Goal: Information Seeking & Learning: Learn about a topic

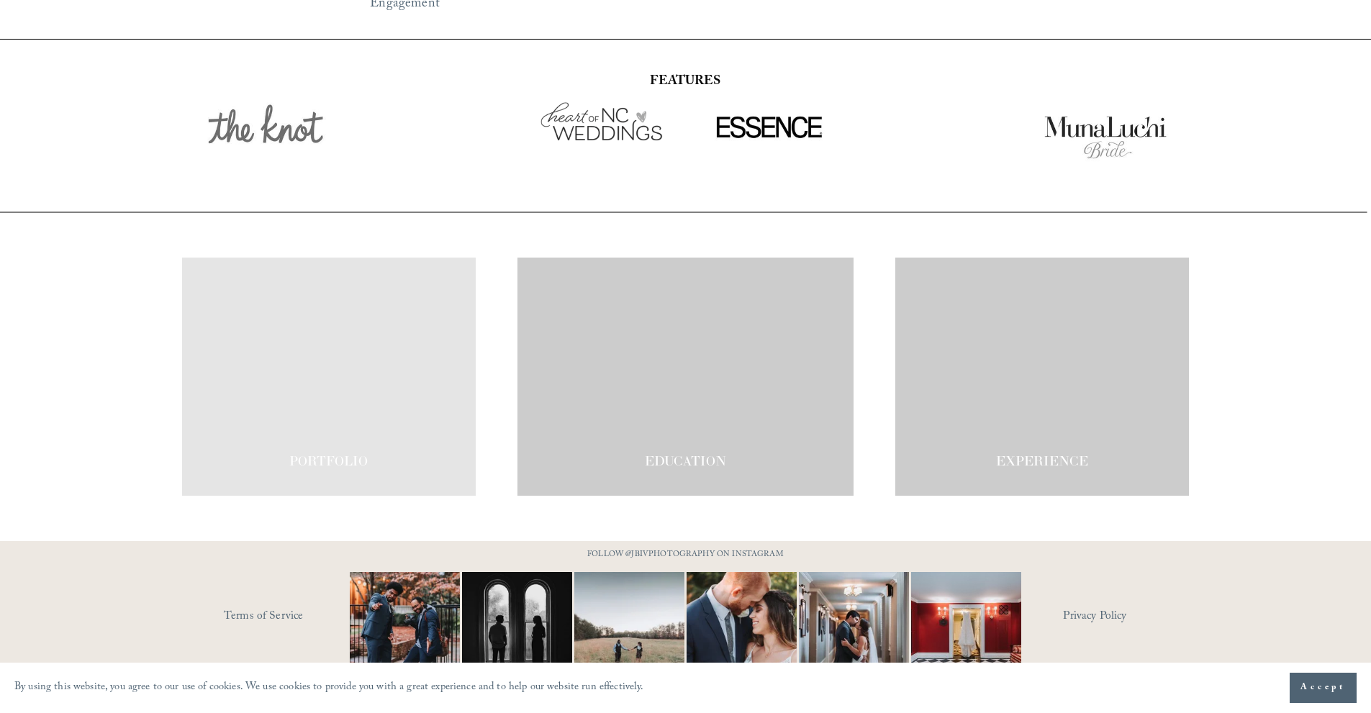
scroll to position [2508, 0]
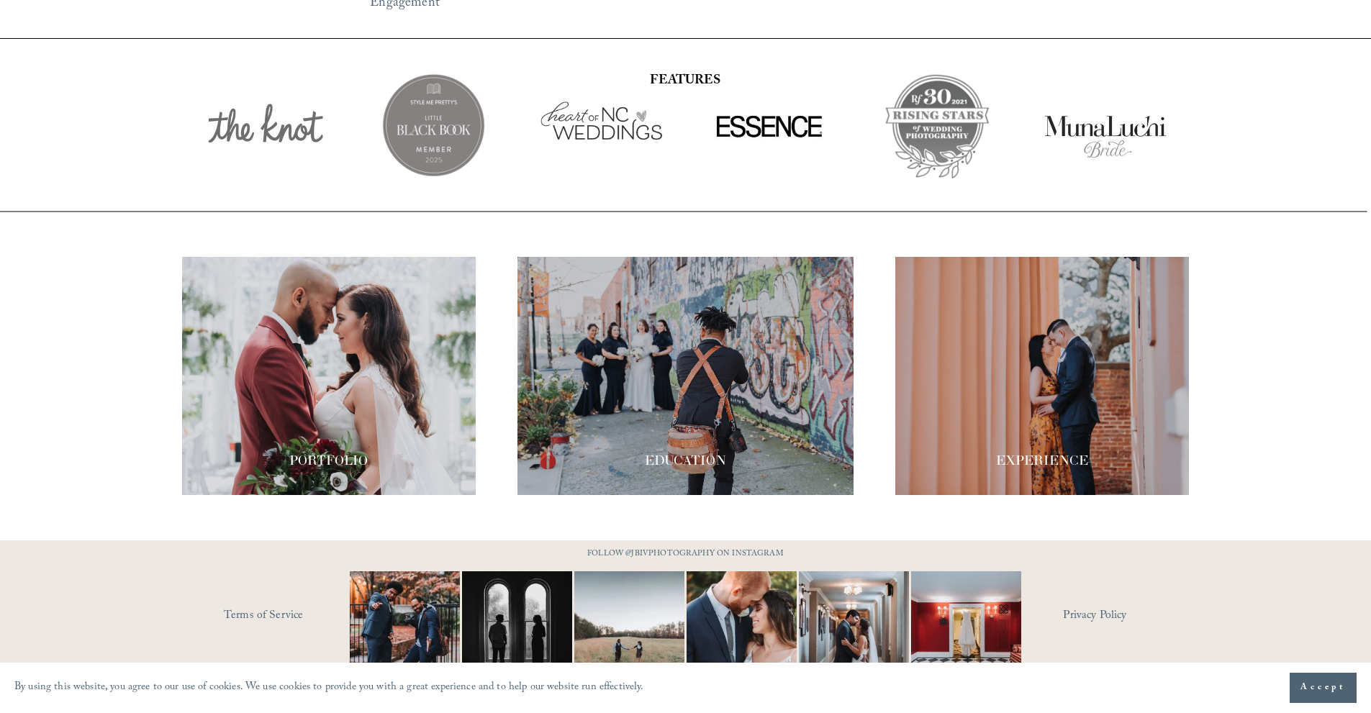
click at [1306, 687] on span "Accept" at bounding box center [1322, 688] width 45 height 14
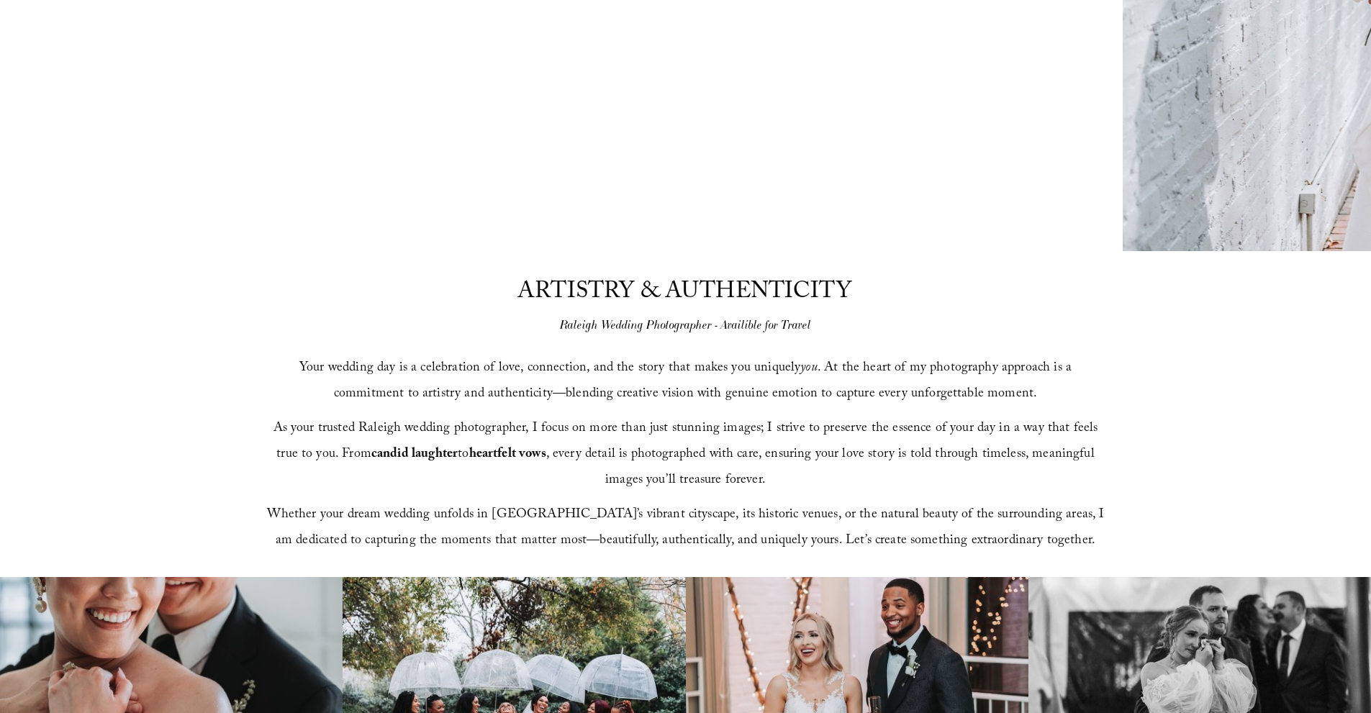
scroll to position [0, 0]
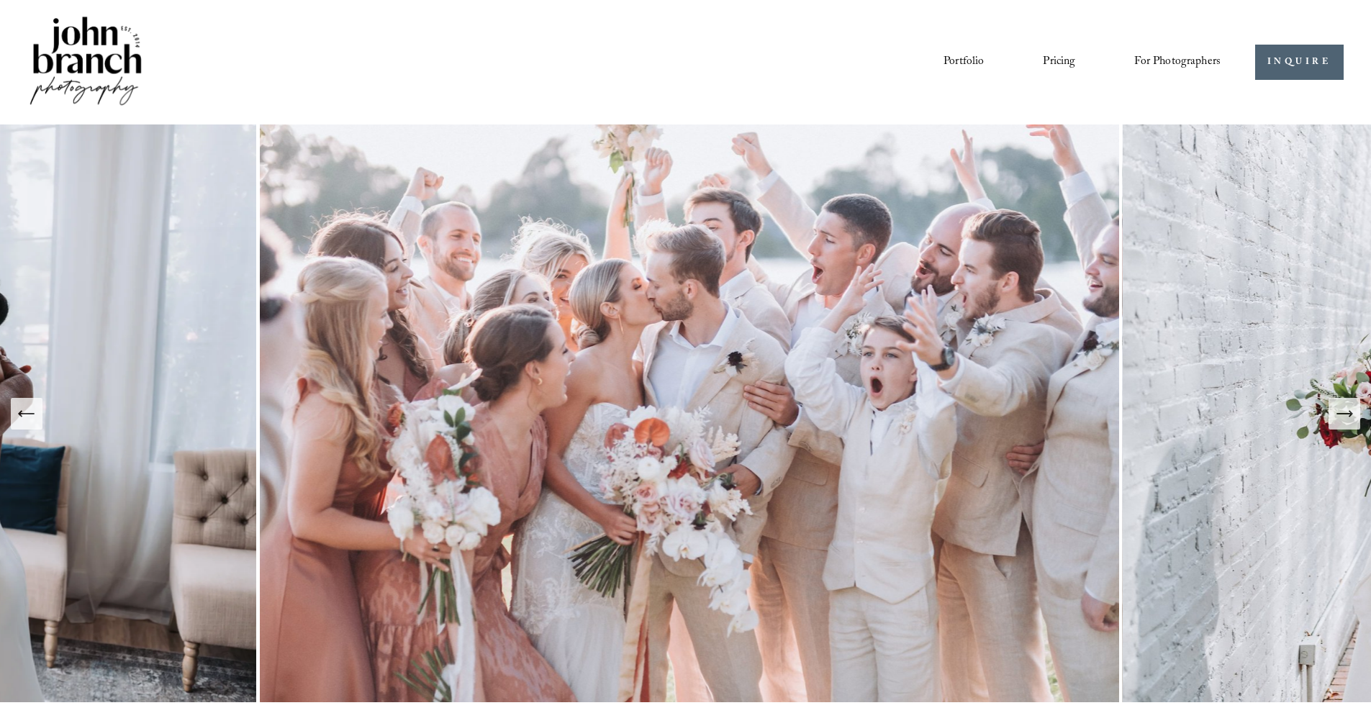
click at [1347, 424] on div "Next Slide" at bounding box center [1344, 414] width 20 height 20
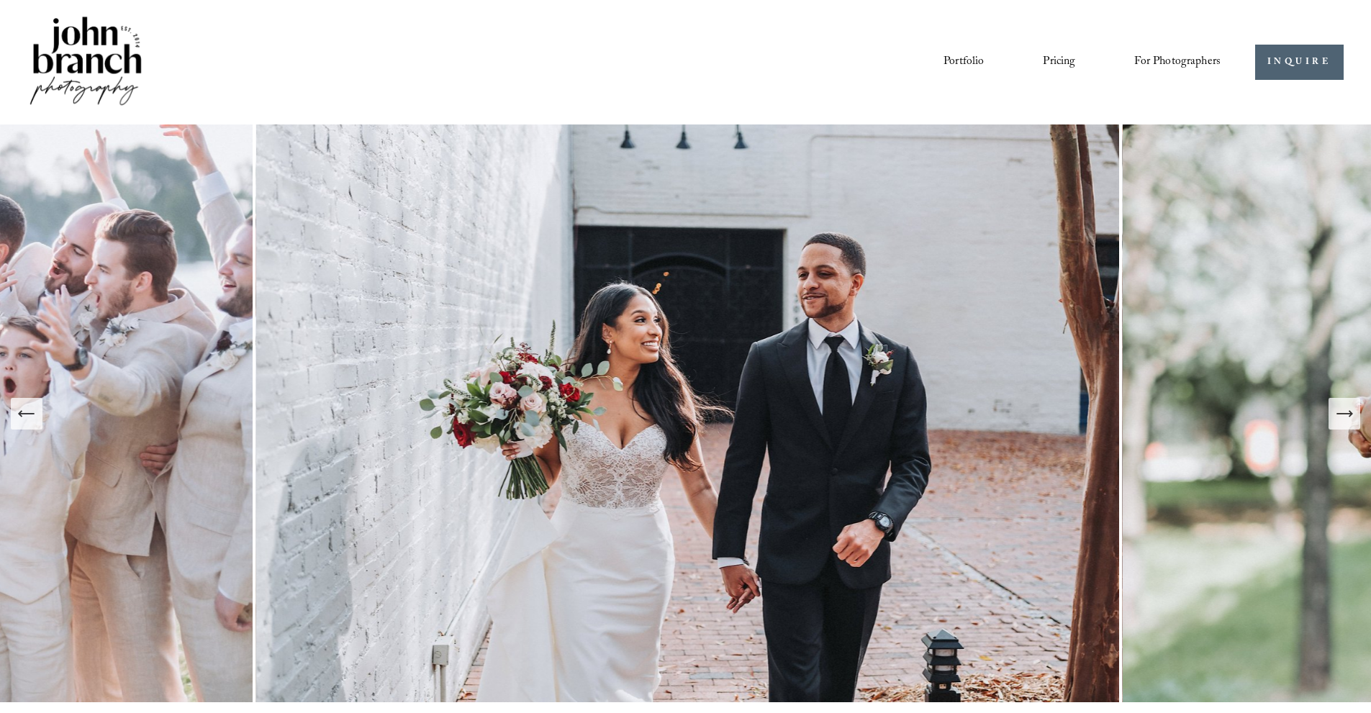
click at [1347, 424] on div "Next Slide" at bounding box center [1344, 414] width 20 height 20
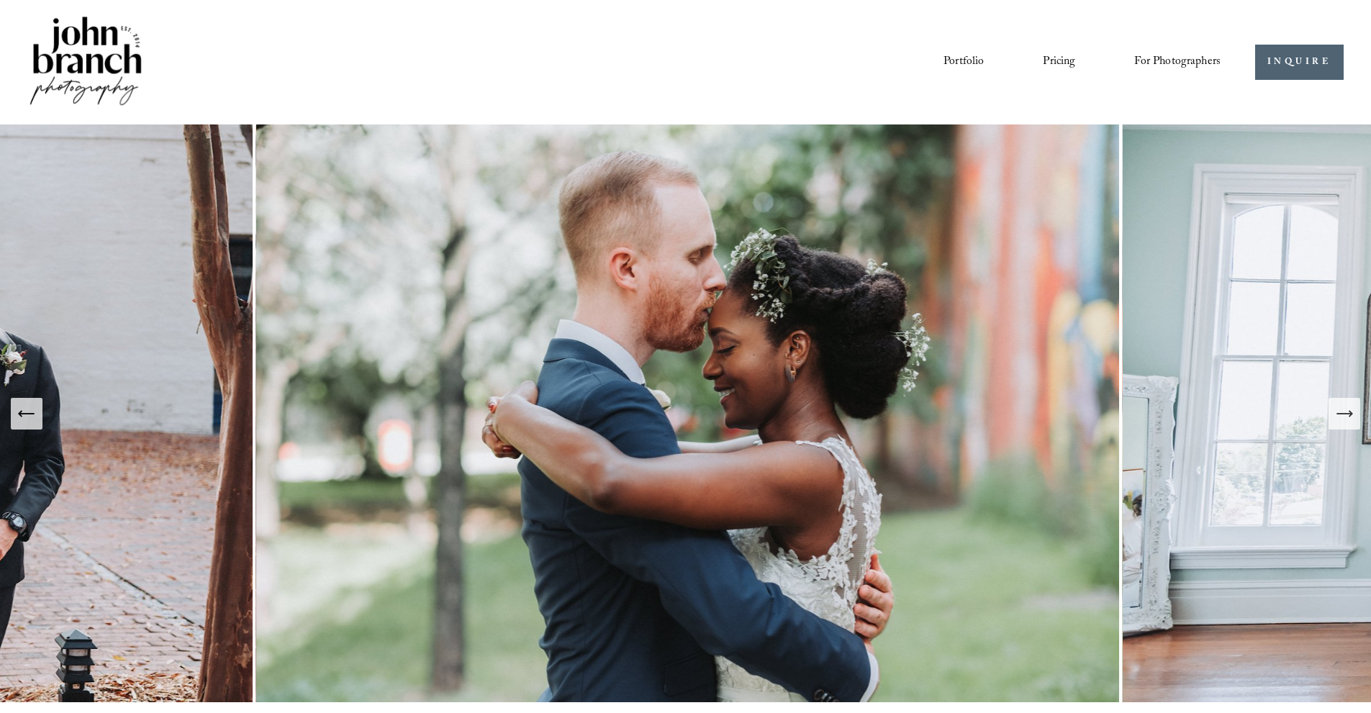
click at [1347, 424] on div "Next Slide" at bounding box center [1344, 414] width 20 height 20
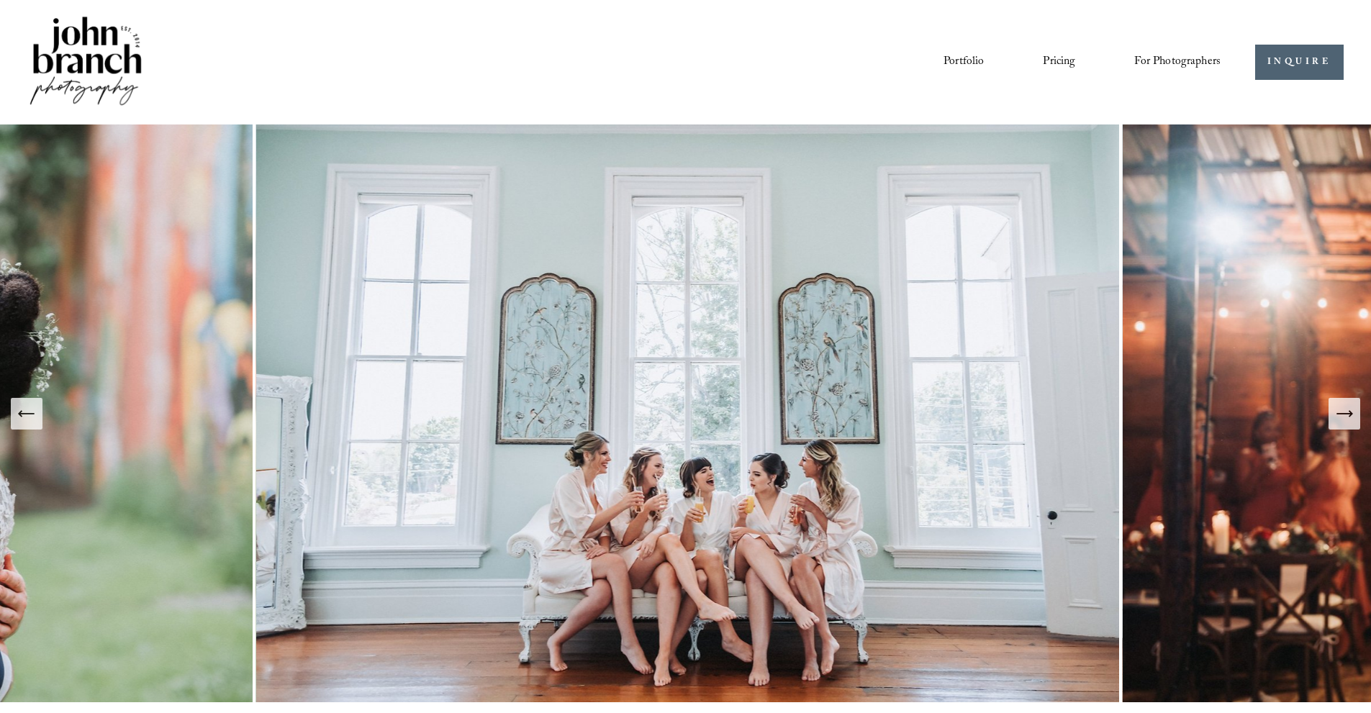
click at [1347, 424] on div "Next Slide" at bounding box center [1344, 414] width 20 height 20
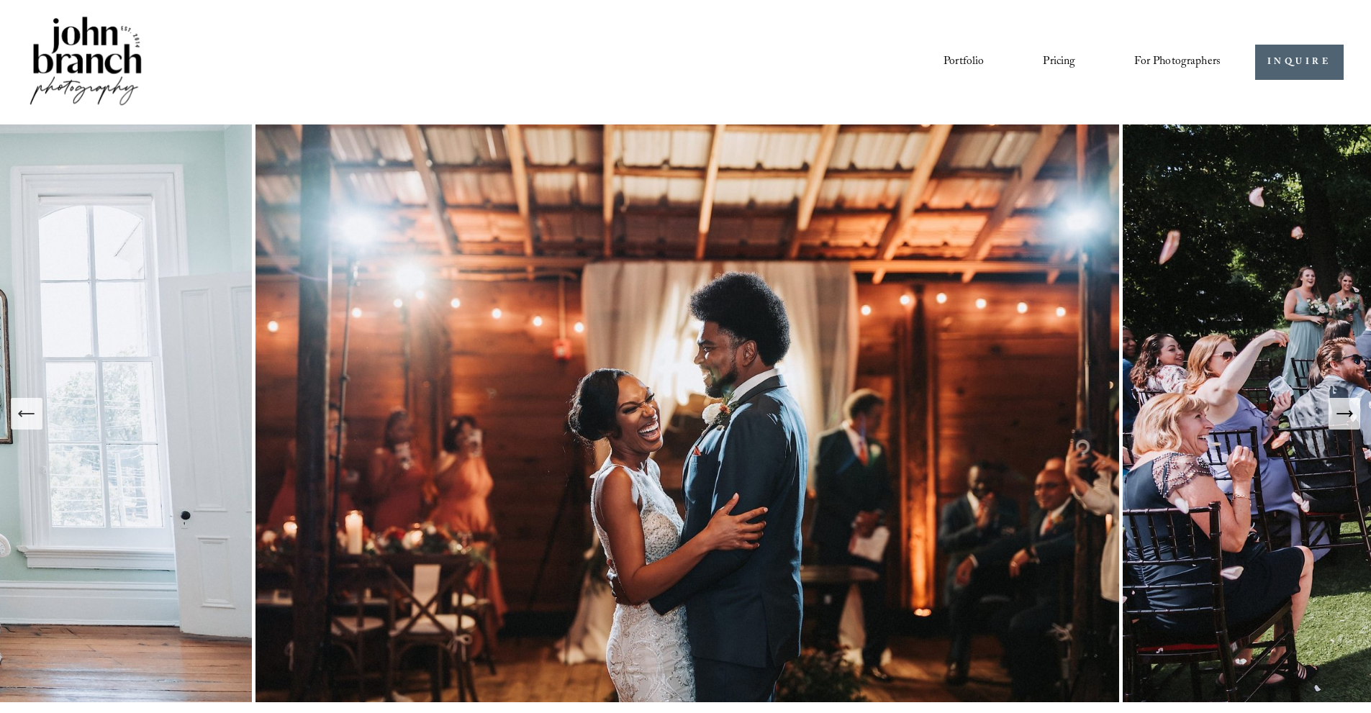
click at [1344, 418] on icon "Next Slide" at bounding box center [1344, 414] width 20 height 20
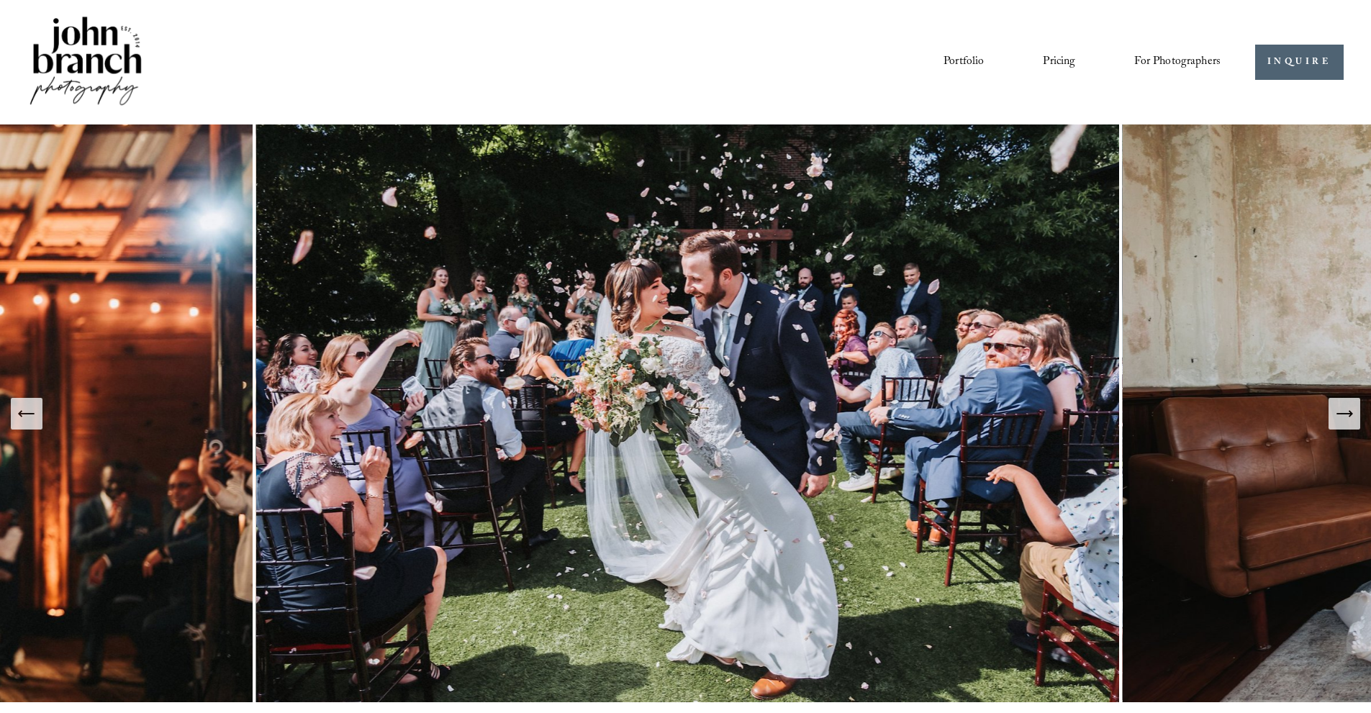
click at [1344, 418] on icon "Next Slide" at bounding box center [1344, 414] width 20 height 20
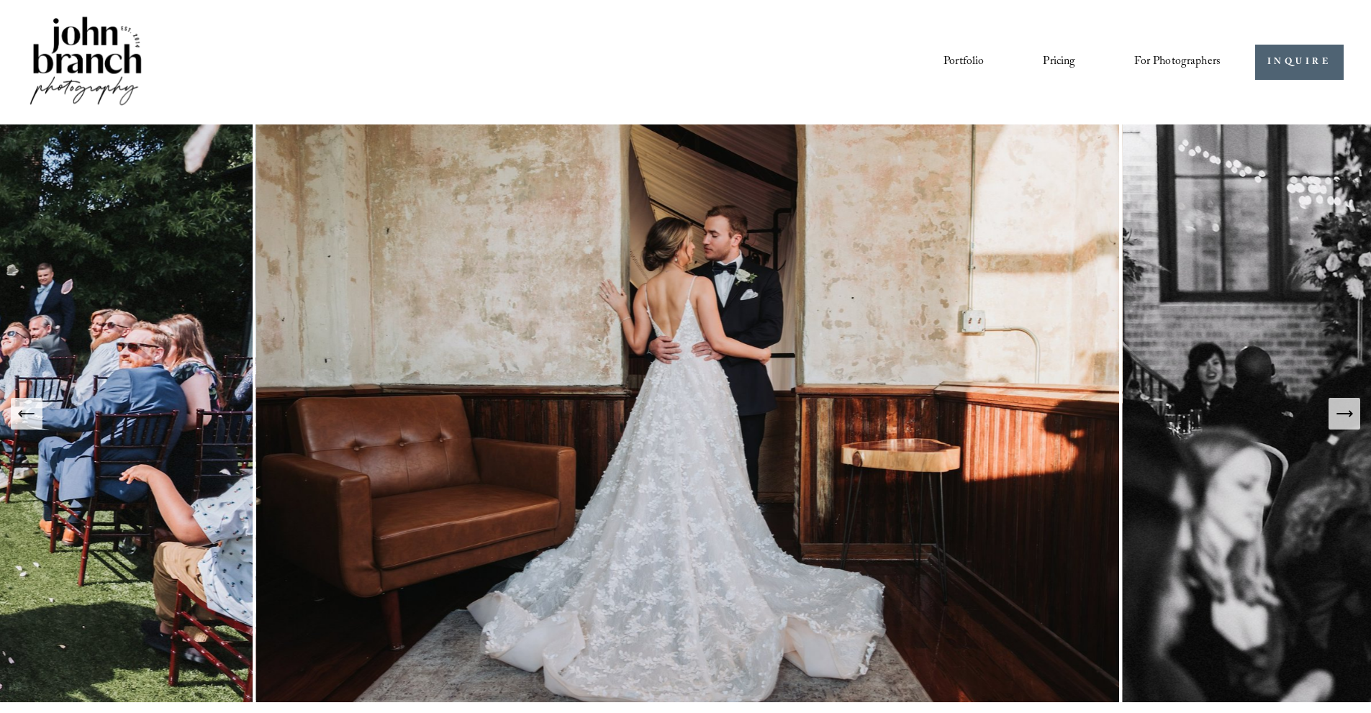
click at [1344, 418] on icon "Next Slide" at bounding box center [1344, 414] width 20 height 20
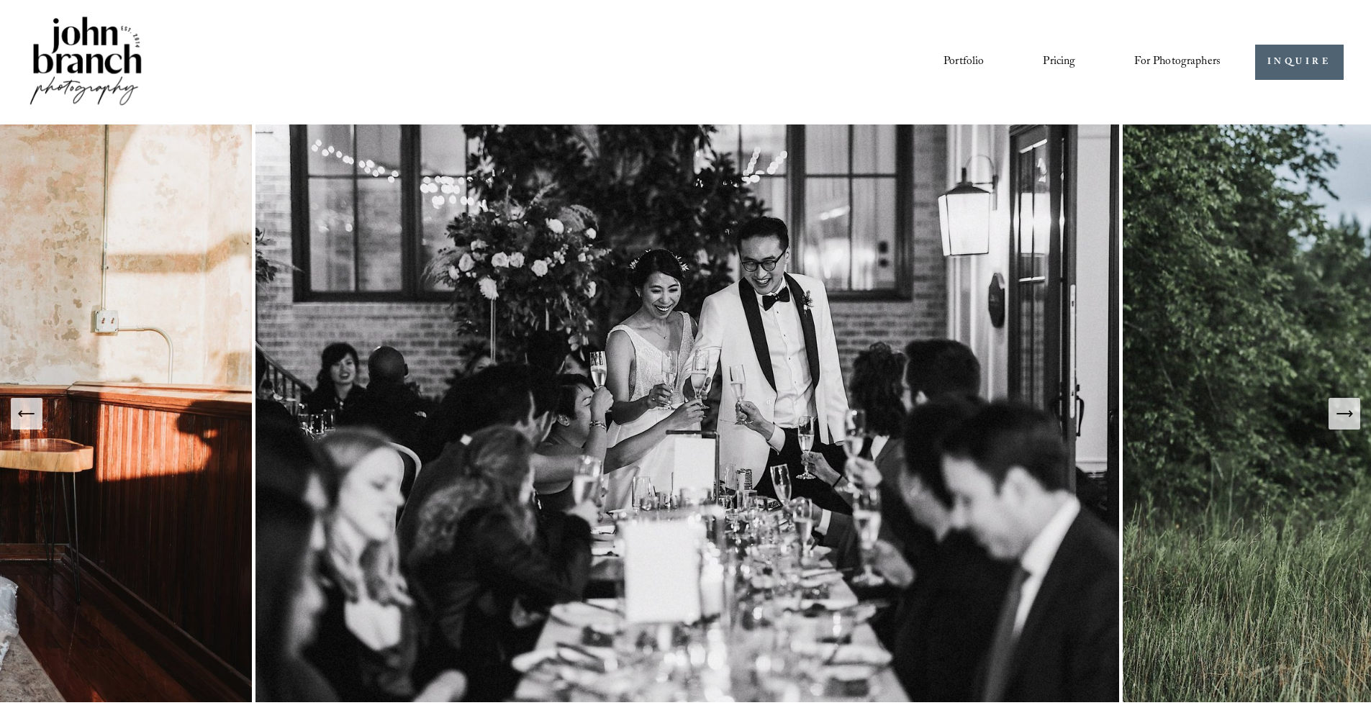
click at [1344, 418] on icon "Next Slide" at bounding box center [1344, 414] width 20 height 20
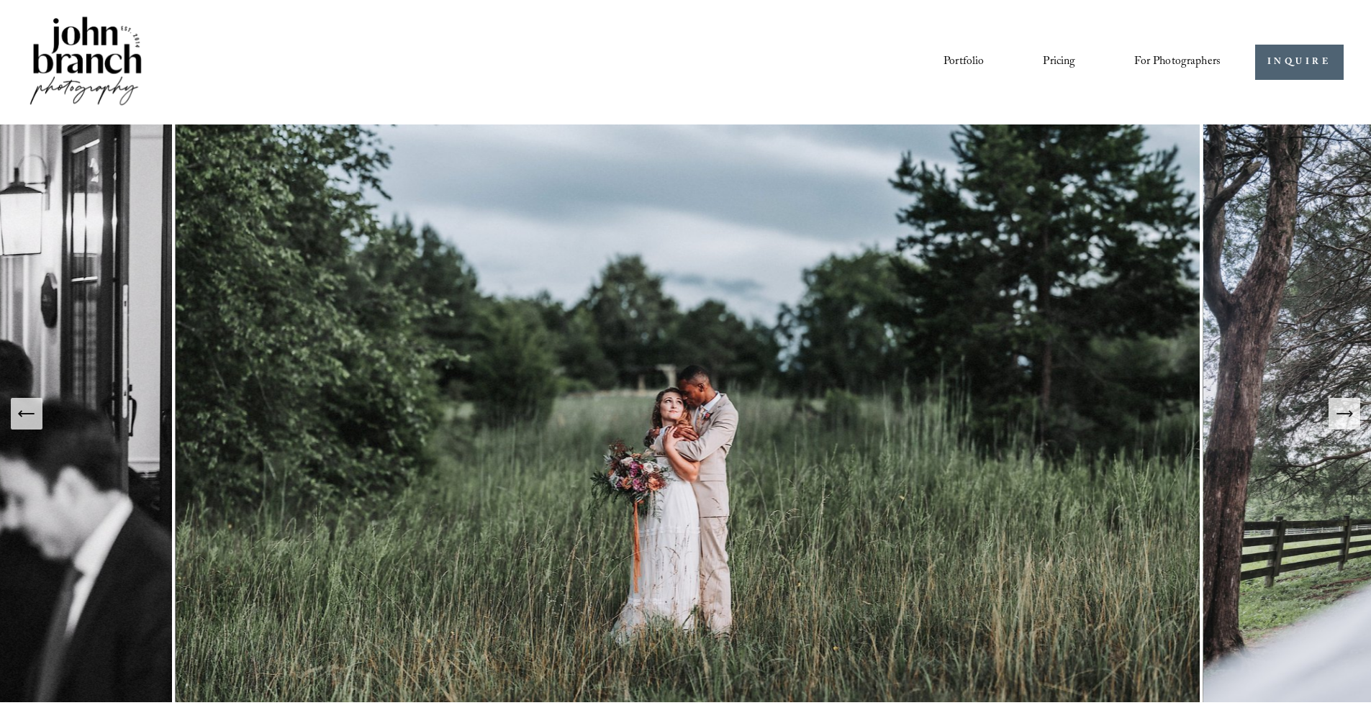
click at [1344, 418] on icon "Next Slide" at bounding box center [1344, 414] width 20 height 20
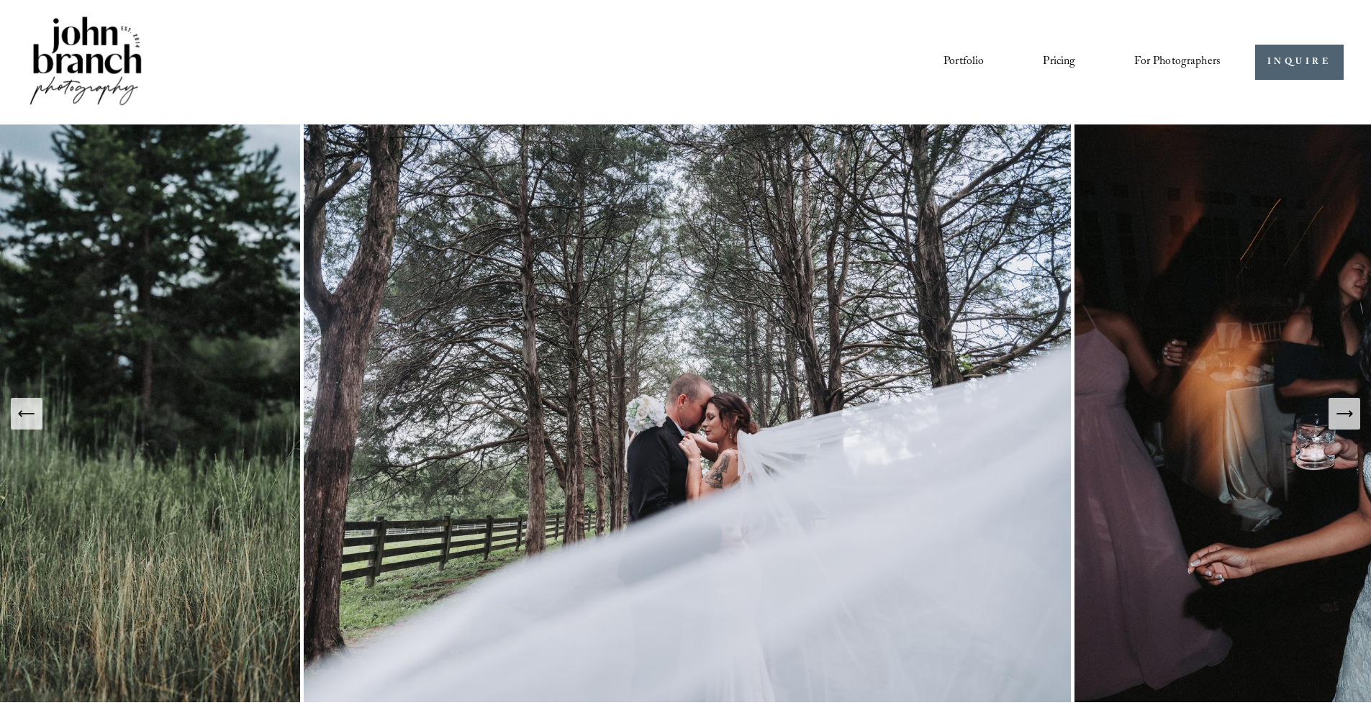
click at [1344, 418] on icon "Next Slide" at bounding box center [1344, 414] width 20 height 20
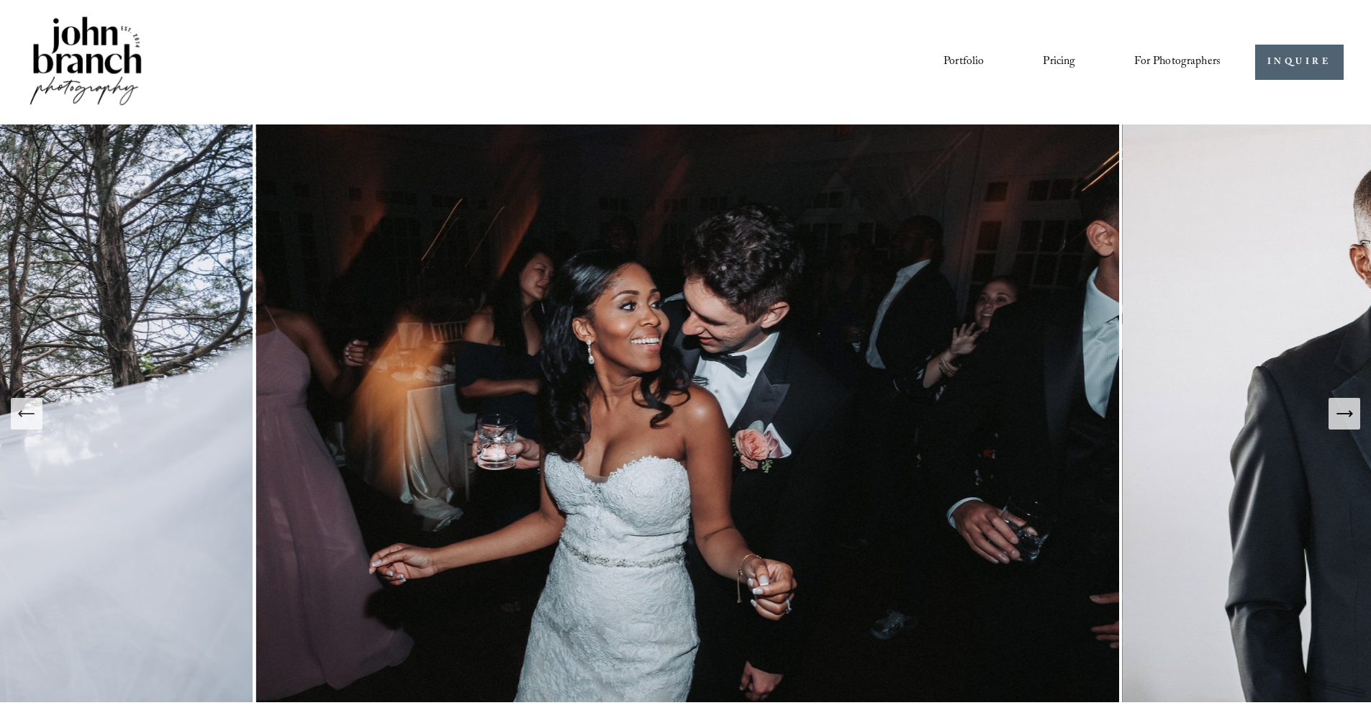
click at [1344, 418] on icon "Next Slide" at bounding box center [1344, 414] width 20 height 20
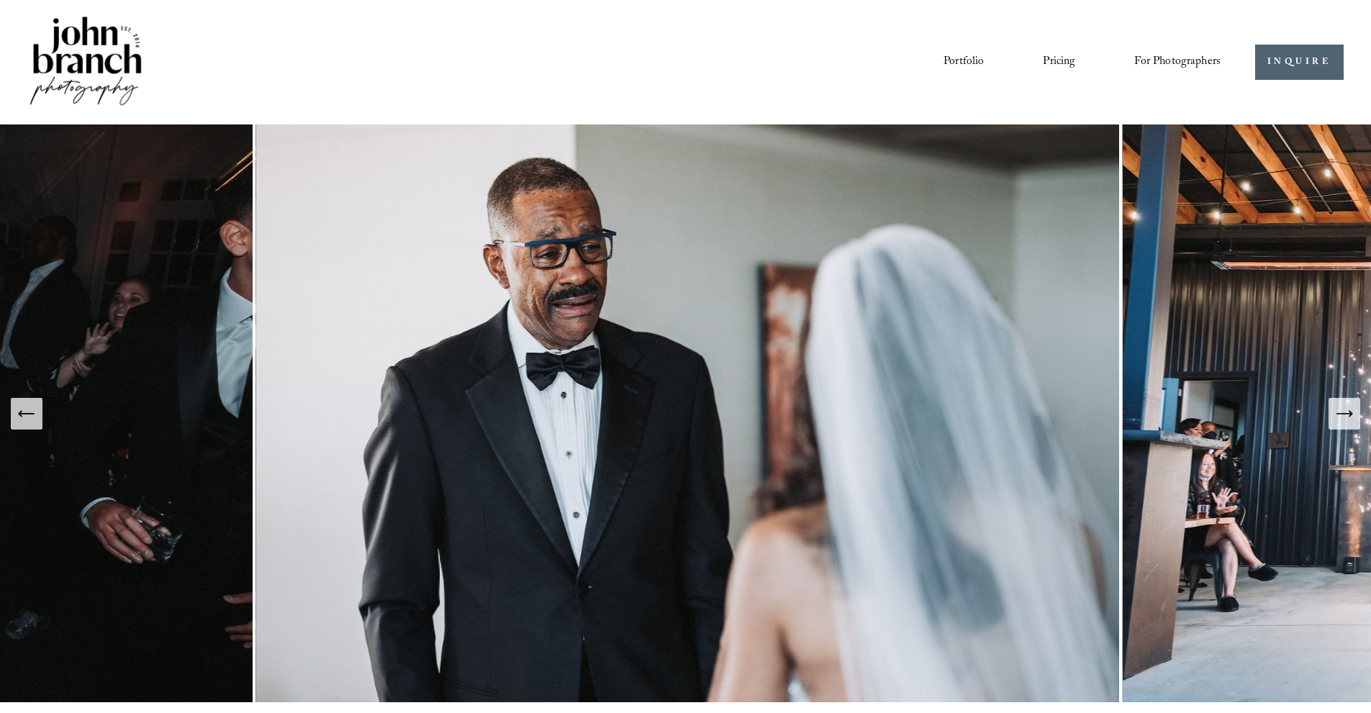
click at [1344, 418] on icon "Next Slide" at bounding box center [1344, 414] width 20 height 20
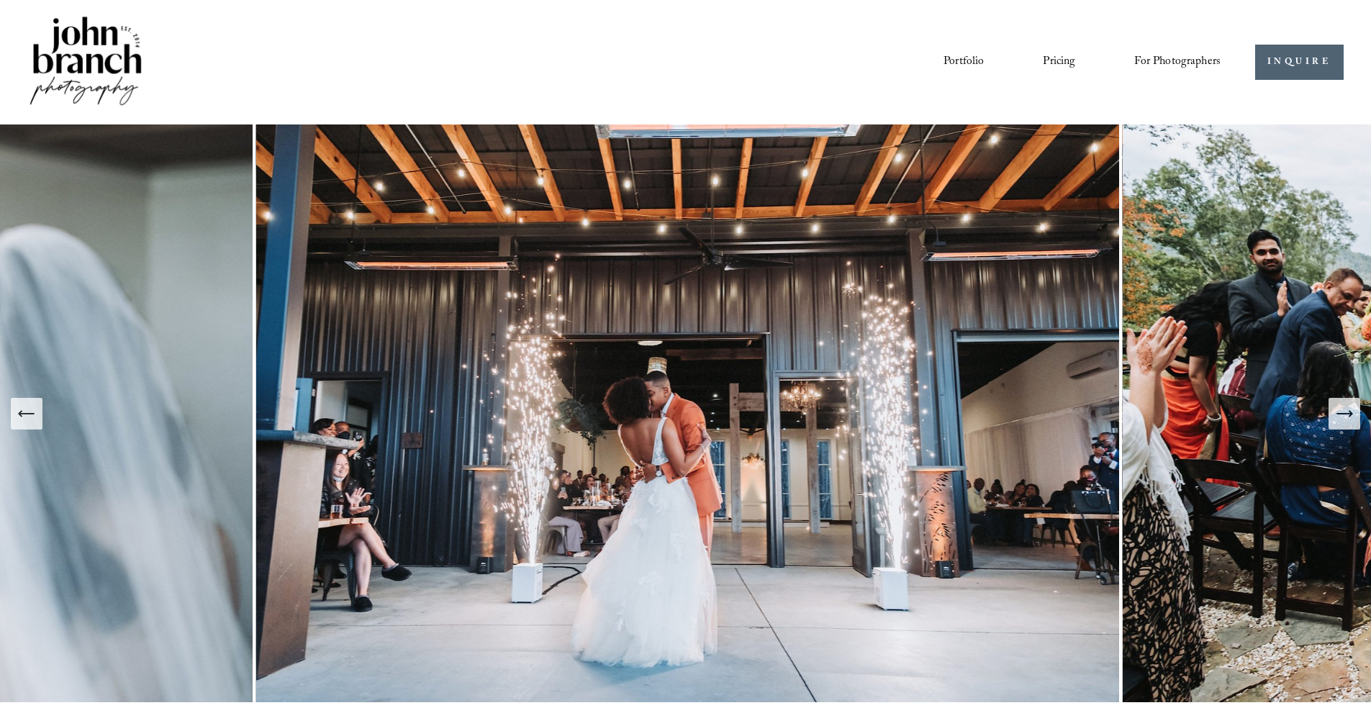
click at [1059, 65] on link "Pricing" at bounding box center [1059, 62] width 32 height 24
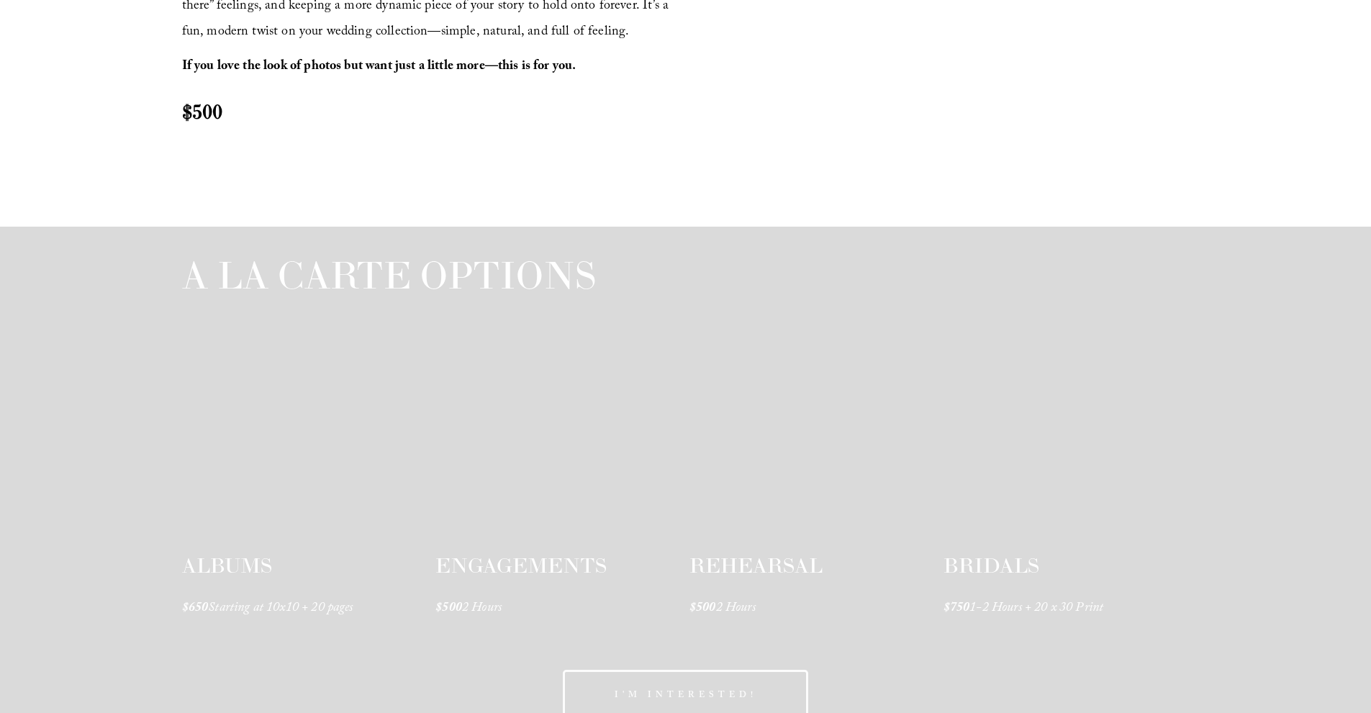
scroll to position [2015, 0]
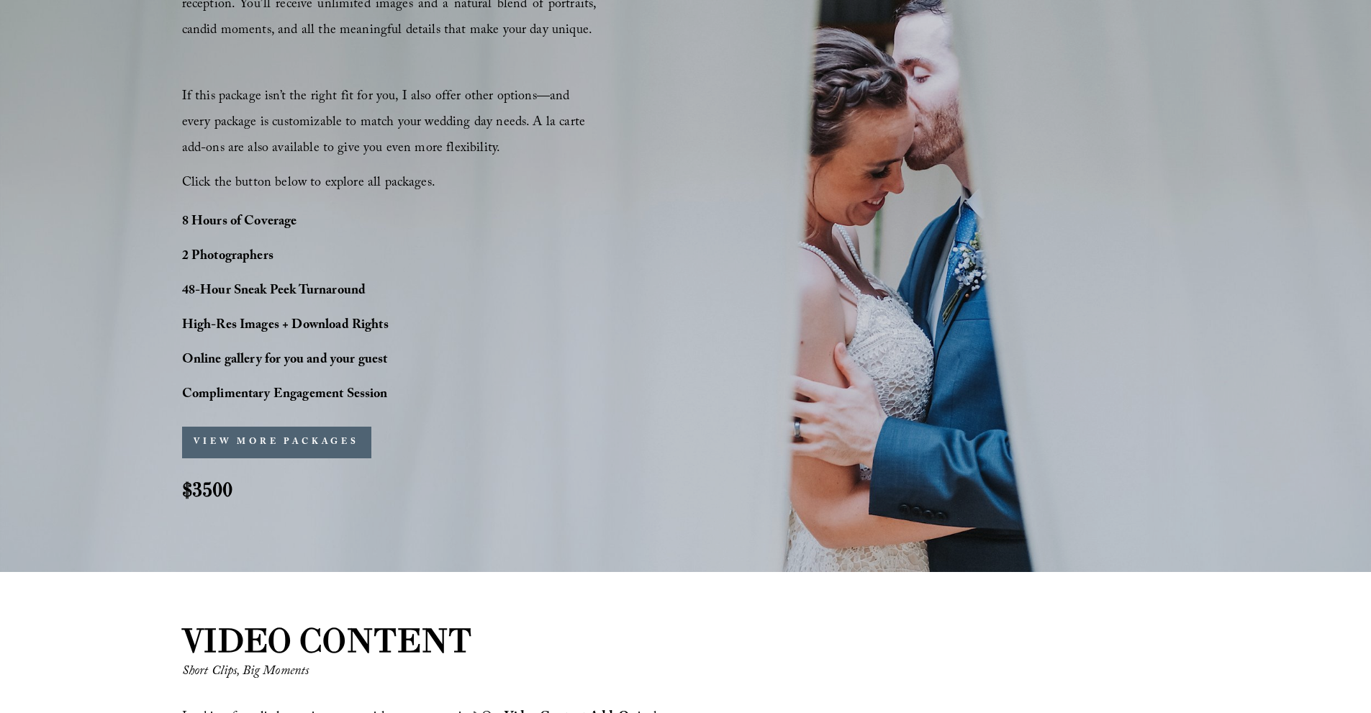
click at [277, 441] on button "VIEW MORE PACKAGES" at bounding box center [276, 443] width 189 height 32
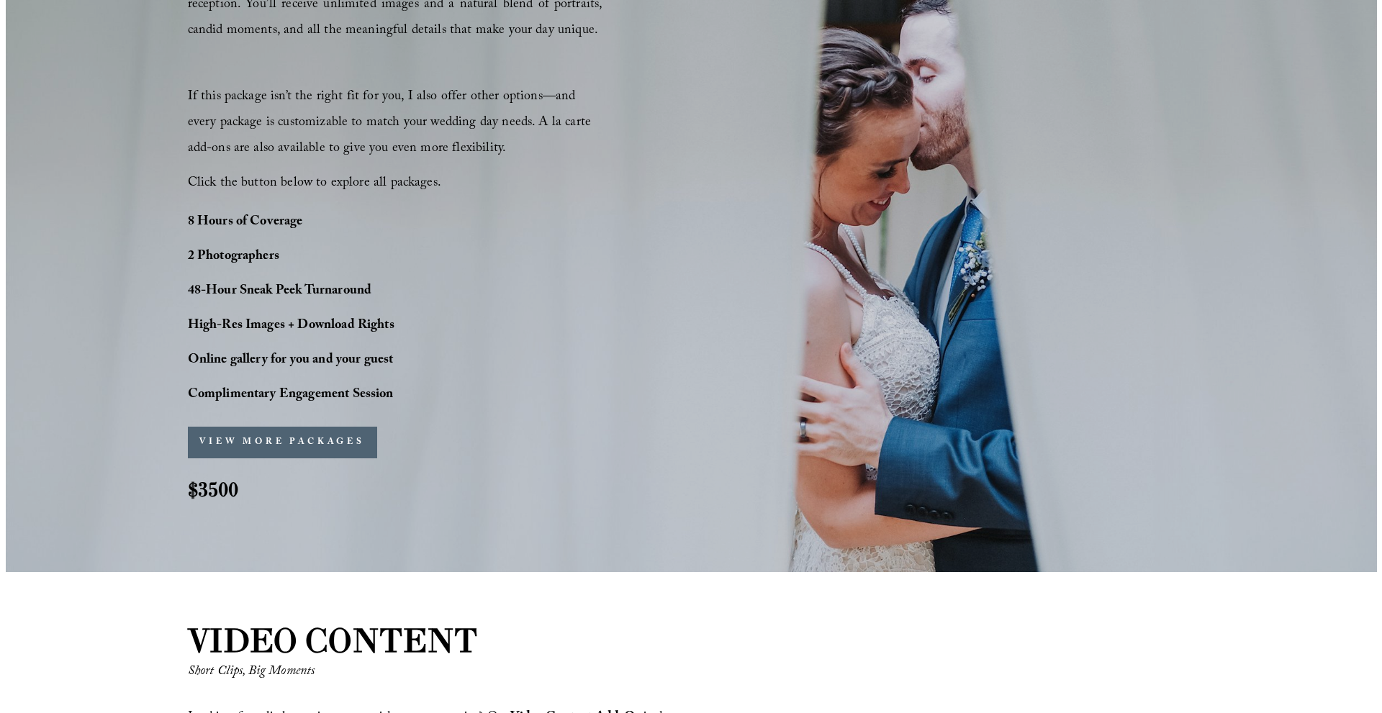
scroll to position [1083, 0]
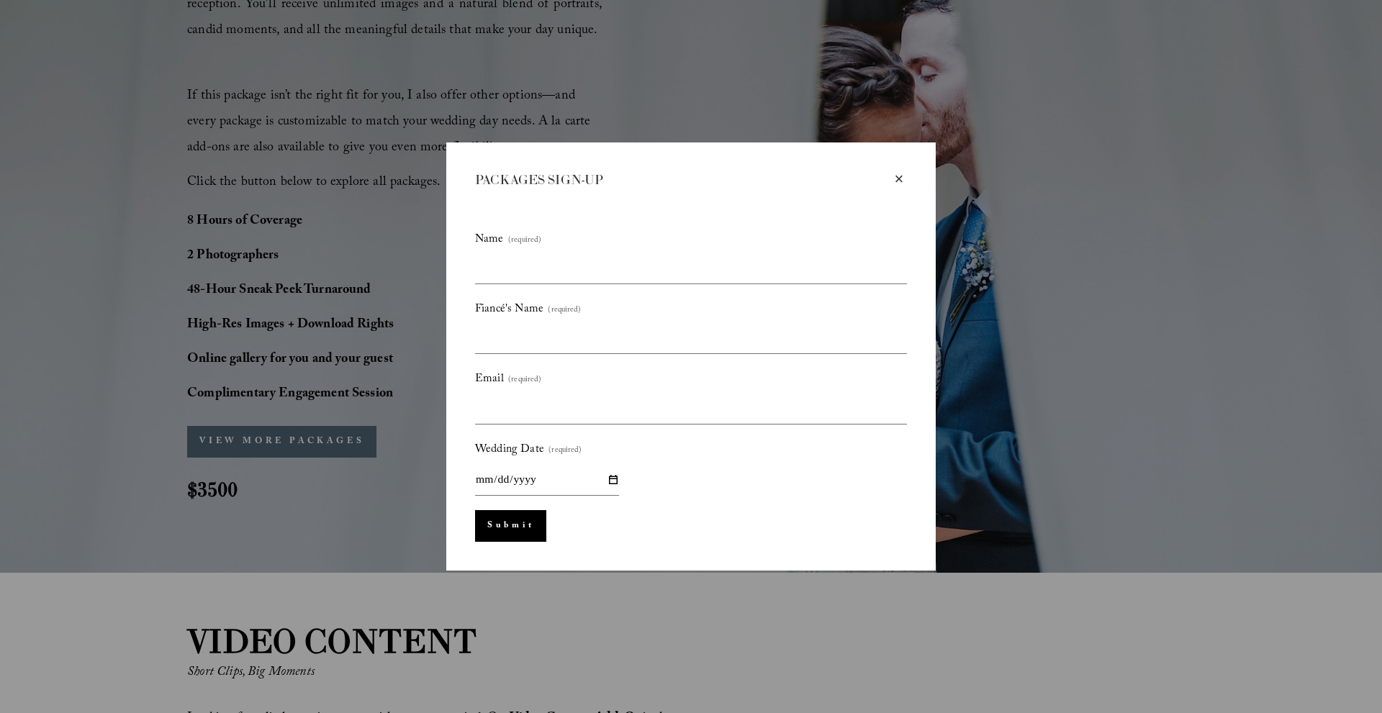
click at [897, 173] on div "×" at bounding box center [899, 179] width 16 height 16
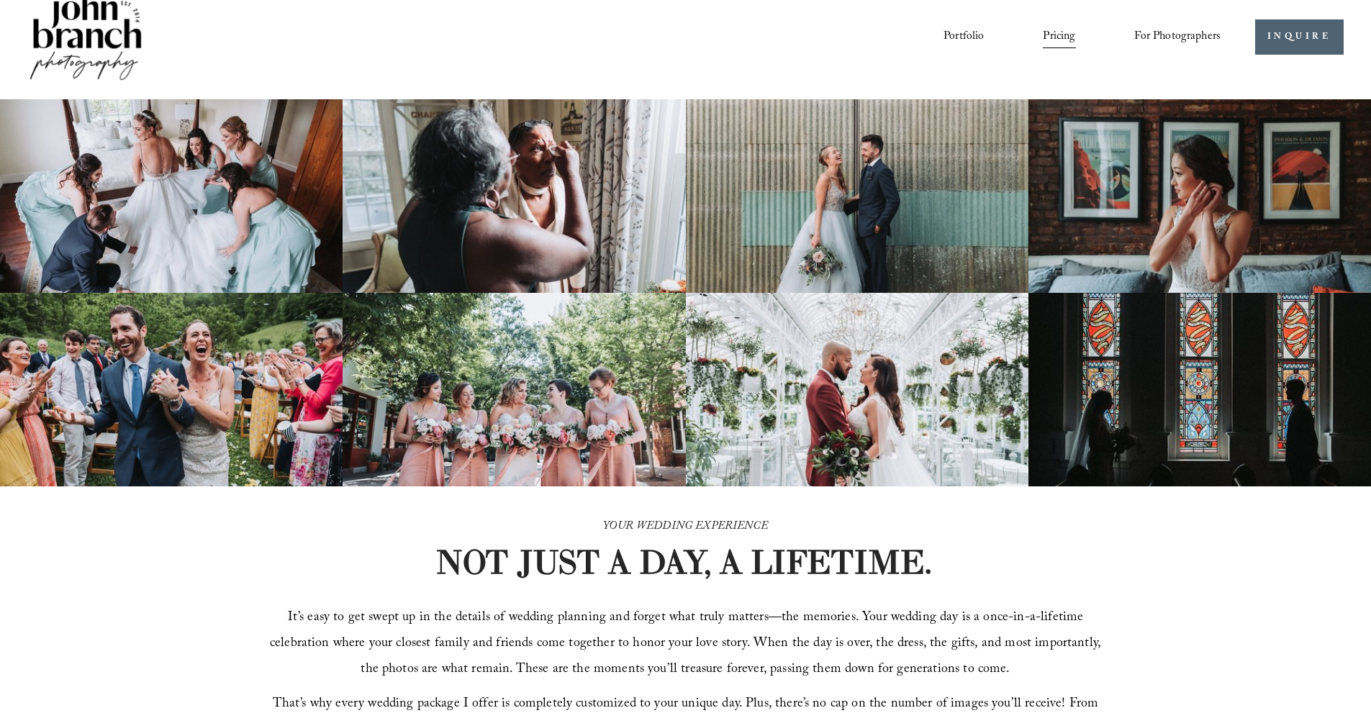
scroll to position [0, 0]
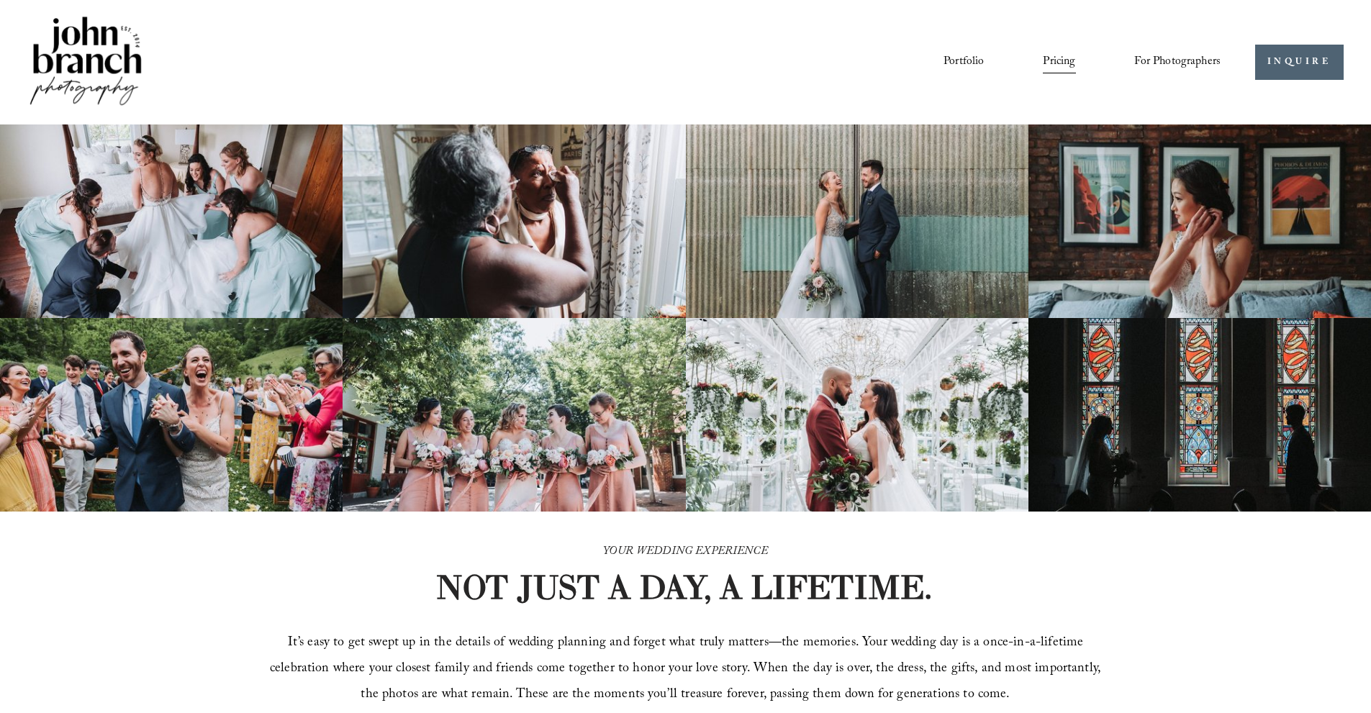
click at [1193, 58] on span "For Photographers" at bounding box center [1177, 62] width 86 height 22
click at [0, 0] on span "Education" at bounding box center [0, 0] width 0 height 0
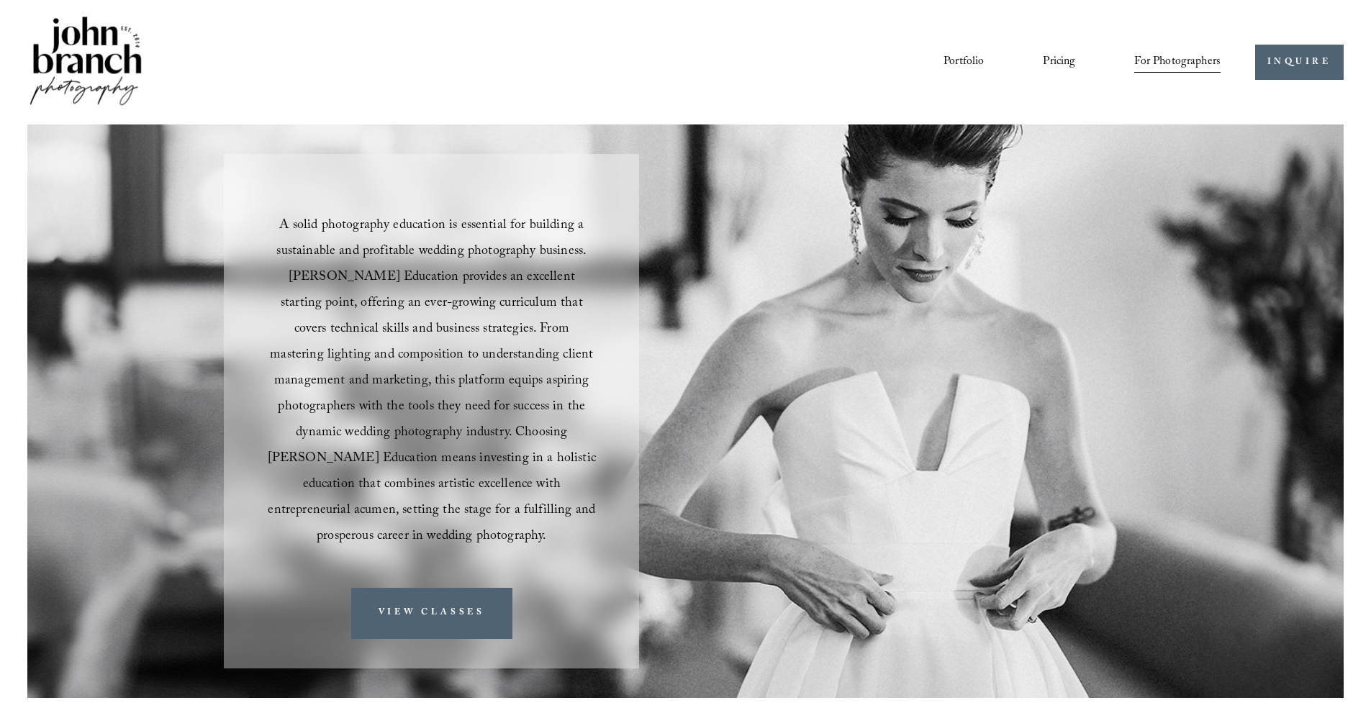
click at [0, 0] on link "Courses" at bounding box center [0, 0] width 0 height 0
